Goal: Task Accomplishment & Management: Manage account settings

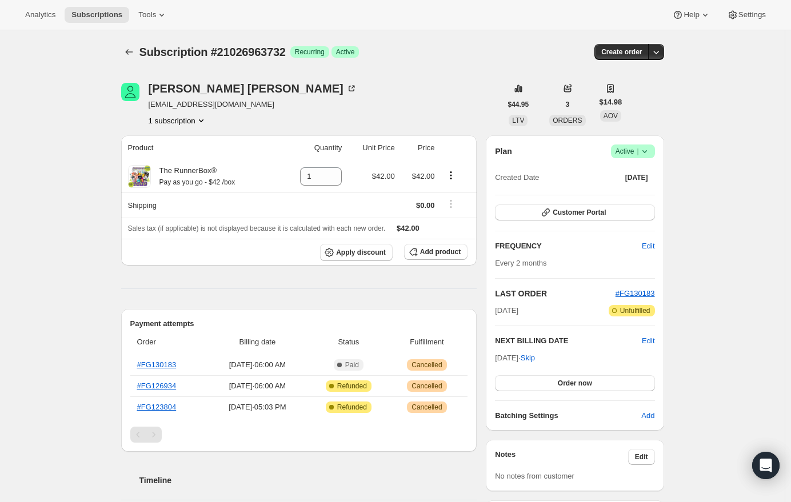
click at [649, 155] on icon at bounding box center [644, 151] width 11 height 11
click at [638, 196] on span "Cancel subscription" at bounding box center [636, 193] width 65 height 9
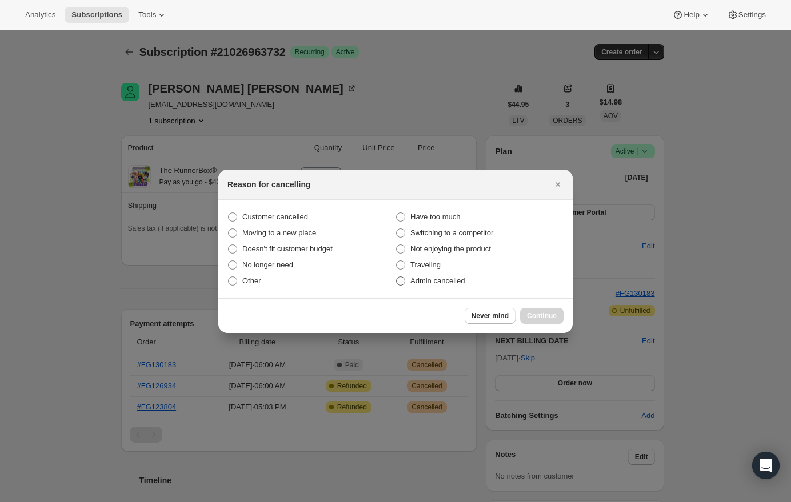
click at [443, 282] on span "Admin cancelled" at bounding box center [437, 281] width 54 height 9
click at [397, 277] on input "Admin cancelled" at bounding box center [396, 277] width 1 height 1
radio input "true"
click at [559, 316] on button "Continue" at bounding box center [541, 316] width 43 height 16
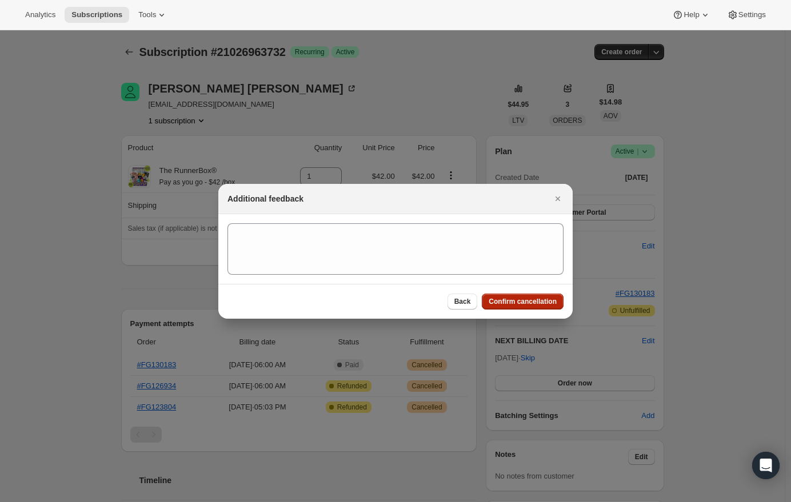
click at [534, 302] on span "Confirm cancellation" at bounding box center [523, 301] width 68 height 9
